Goal: Obtain resource: Download file/media

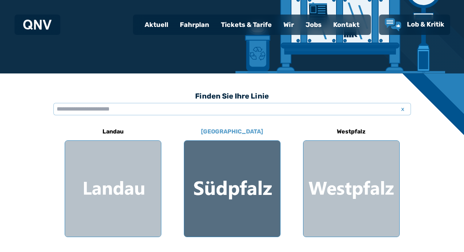
scroll to position [145, 0]
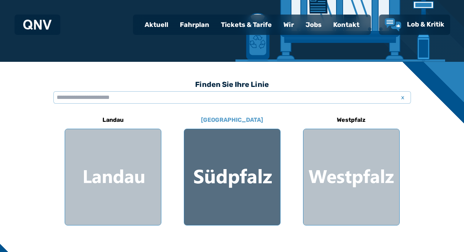
click at [270, 170] on div at bounding box center [232, 177] width 96 height 96
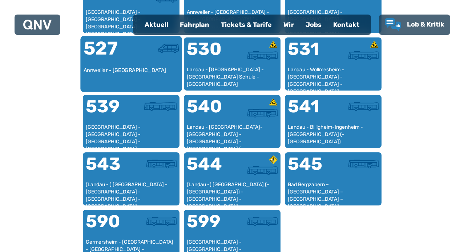
scroll to position [660, 0]
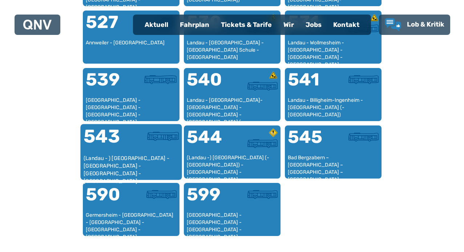
click at [131, 150] on div at bounding box center [155, 140] width 48 height 27
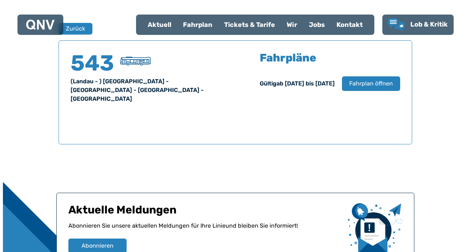
scroll to position [479, 0]
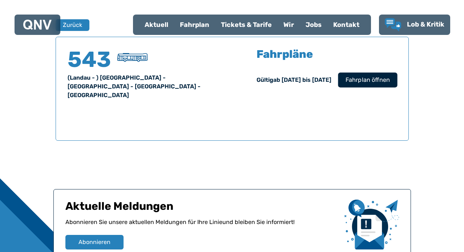
click at [360, 82] on span "Fahrplan öffnen" at bounding box center [367, 80] width 44 height 9
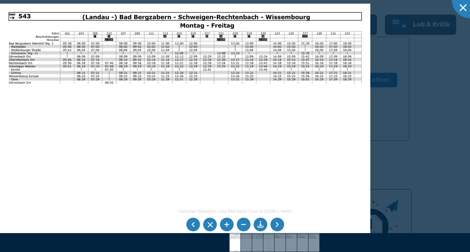
click at [275, 222] on li at bounding box center [277, 225] width 14 height 14
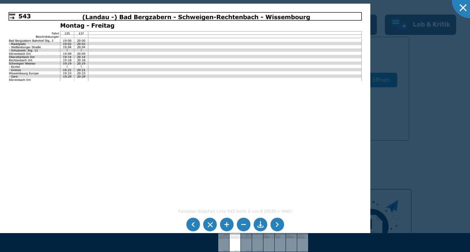
click at [275, 222] on li at bounding box center [277, 225] width 14 height 14
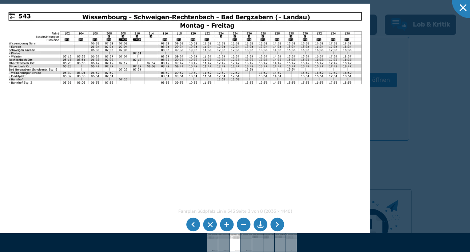
click at [275, 222] on li at bounding box center [277, 225] width 14 height 14
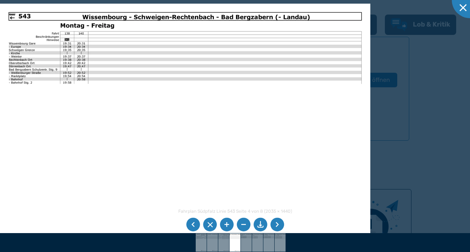
click at [275, 222] on li at bounding box center [277, 225] width 14 height 14
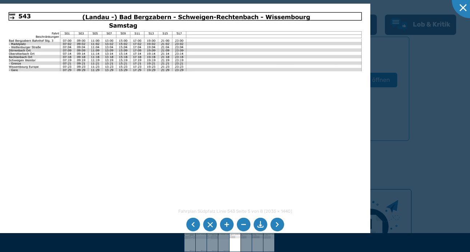
click at [275, 222] on li at bounding box center [277, 225] width 14 height 14
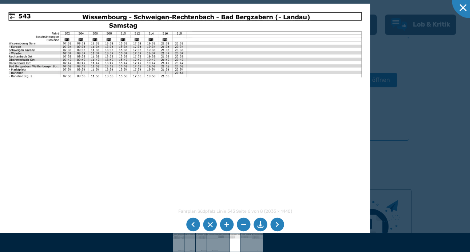
click at [275, 222] on li at bounding box center [277, 225] width 14 height 14
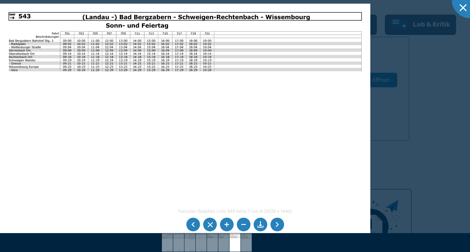
click at [275, 222] on li at bounding box center [277, 225] width 14 height 14
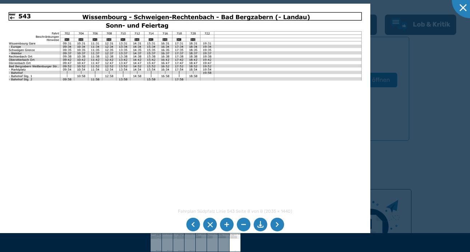
click at [275, 222] on li at bounding box center [277, 225] width 14 height 14
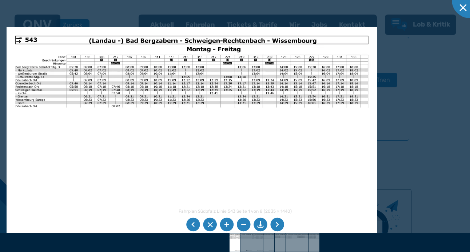
click at [19, 37] on img at bounding box center [192, 158] width 370 height 262
click at [20, 45] on img at bounding box center [192, 158] width 370 height 262
click at [258, 222] on li at bounding box center [260, 225] width 14 height 14
click at [260, 221] on li at bounding box center [260, 225] width 14 height 14
